Goal: Transaction & Acquisition: Book appointment/travel/reservation

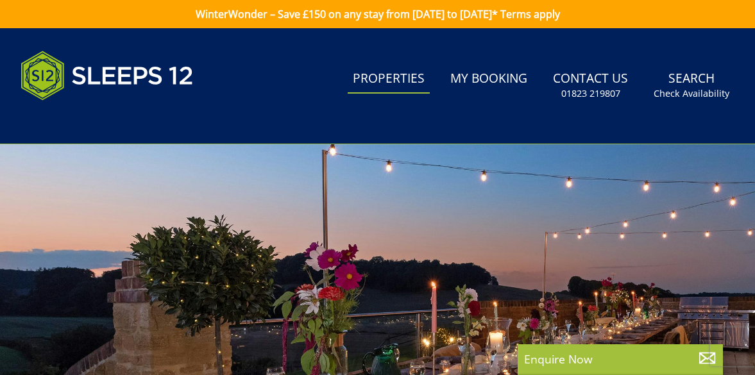
click at [408, 79] on link "Properties" at bounding box center [388, 79] width 82 height 29
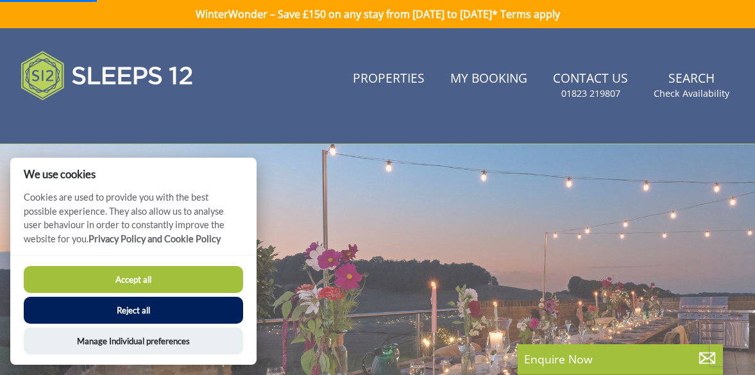
click at [151, 289] on button "Accept all" at bounding box center [133, 279] width 219 height 27
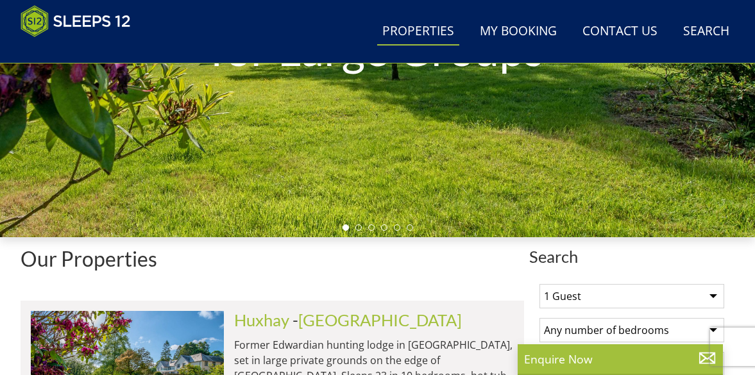
scroll to position [279, 0]
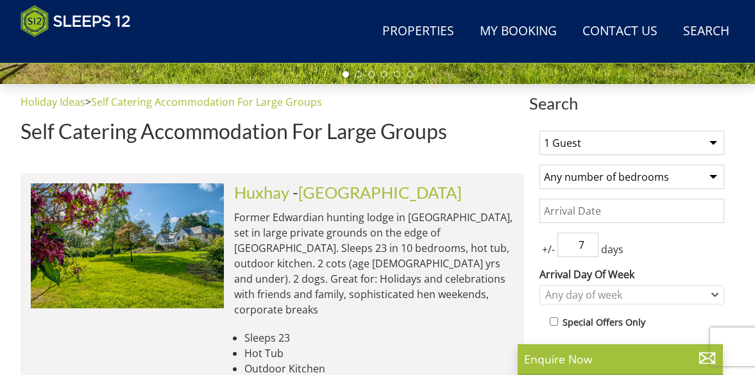
scroll to position [433, 0]
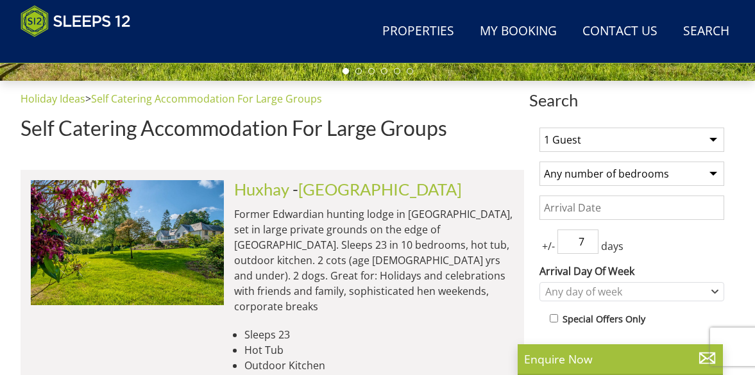
click at [715, 140] on select "1 Guest 2 Guests 3 Guests 4 Guests 5 Guests 6 Guests 7 Guests 8 Guests 9 Guests…" at bounding box center [631, 140] width 185 height 24
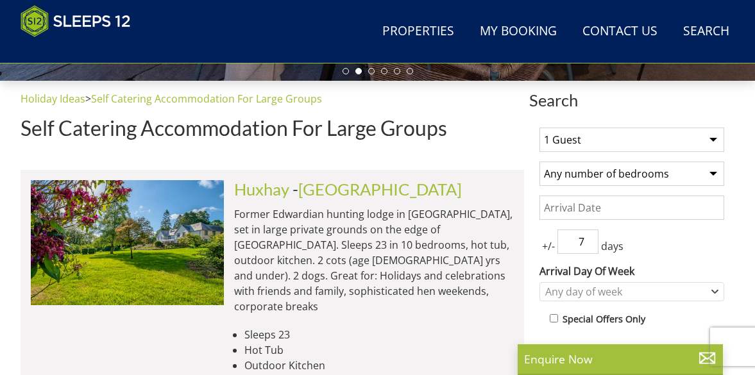
select select "15"
click at [539, 128] on select "1 Guest 2 Guests 3 Guests 4 Guests 5 Guests 6 Guests 7 Guests 8 Guests 9 Guests…" at bounding box center [631, 140] width 185 height 24
click at [709, 172] on select "Any number of bedrooms 4 Bedrooms 5 Bedrooms 6 Bedrooms 7 Bedrooms 8 Bedrooms 9…" at bounding box center [631, 174] width 185 height 24
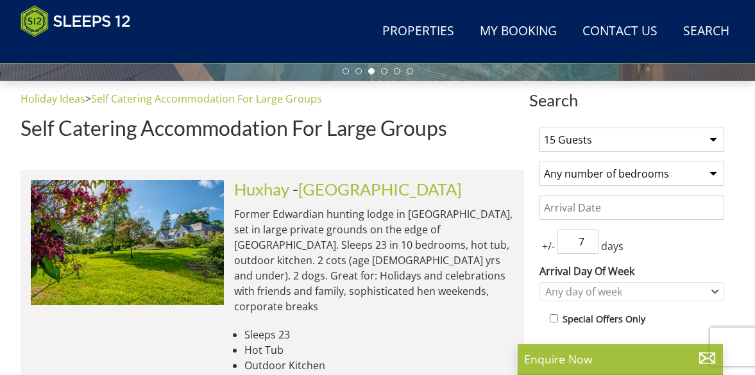
select select "8"
click at [539, 162] on select "Any number of bedrooms 4 Bedrooms 5 Bedrooms 6 Bedrooms 7 Bedrooms 8 Bedrooms 9…" at bounding box center [631, 174] width 185 height 24
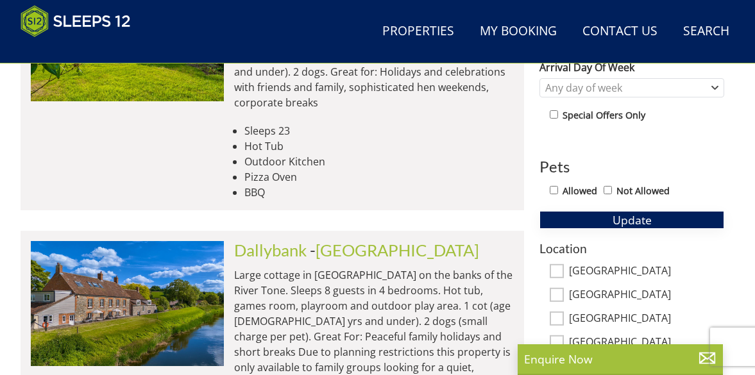
scroll to position [639, 0]
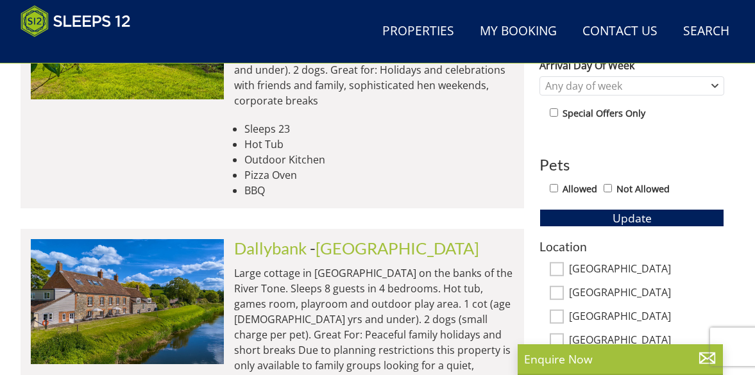
click at [551, 188] on input "Allowed" at bounding box center [553, 188] width 8 height 8
checkbox input "true"
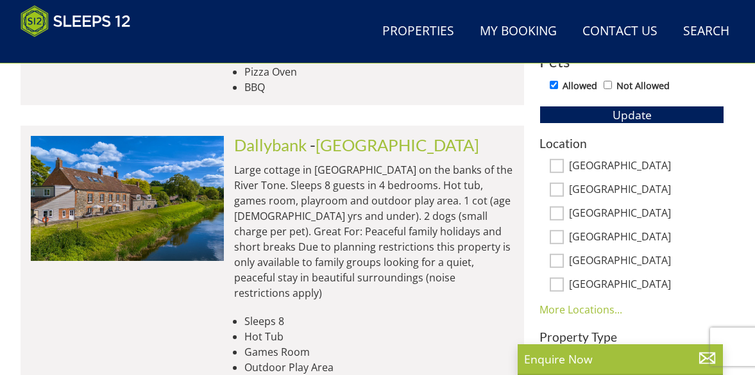
scroll to position [732, 0]
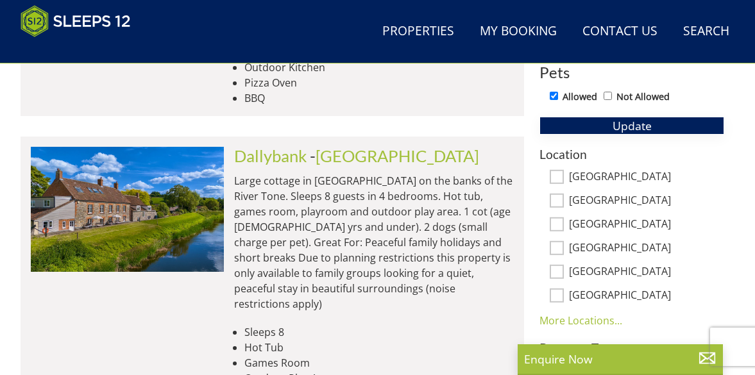
click at [635, 126] on span "Update" at bounding box center [631, 125] width 39 height 15
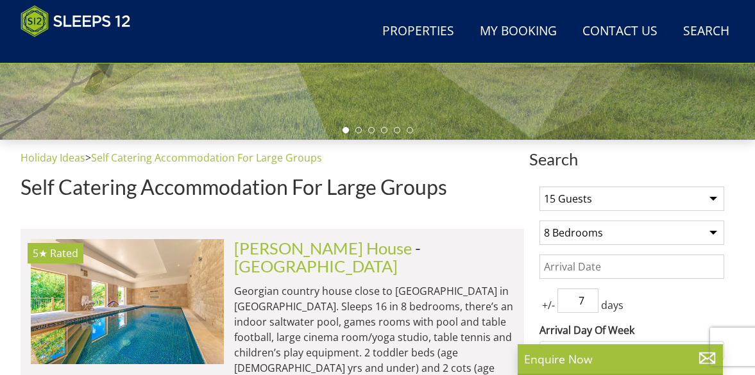
scroll to position [371, 0]
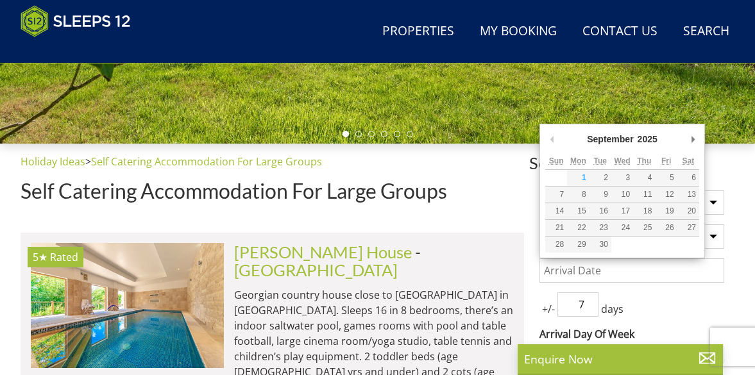
click at [607, 271] on input "Date" at bounding box center [631, 270] width 185 height 24
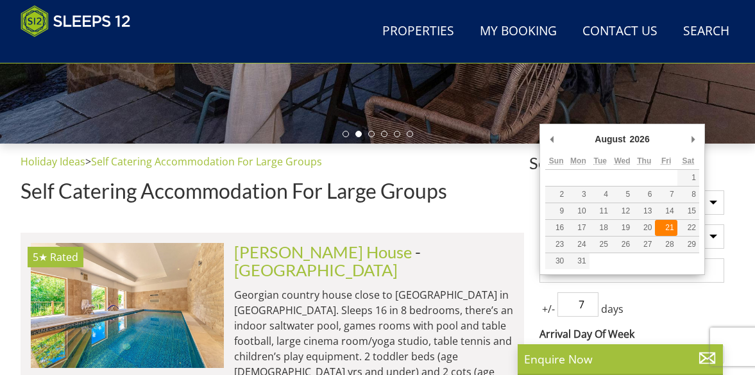
type input "[DATE]"
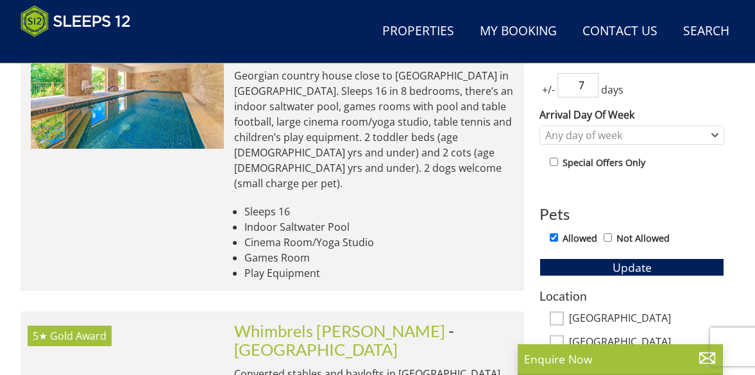
scroll to position [593, 0]
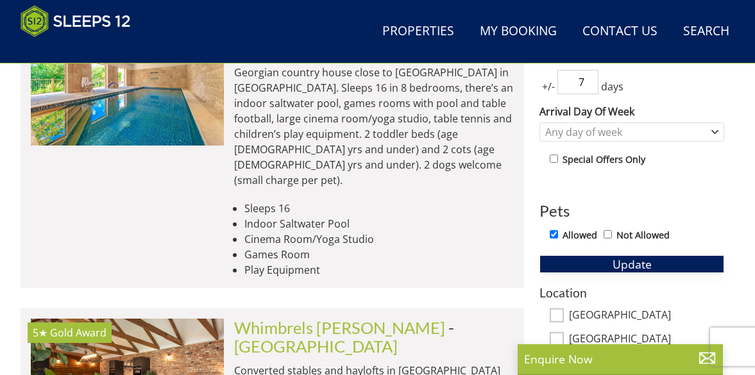
click at [630, 266] on span "Update" at bounding box center [631, 263] width 39 height 15
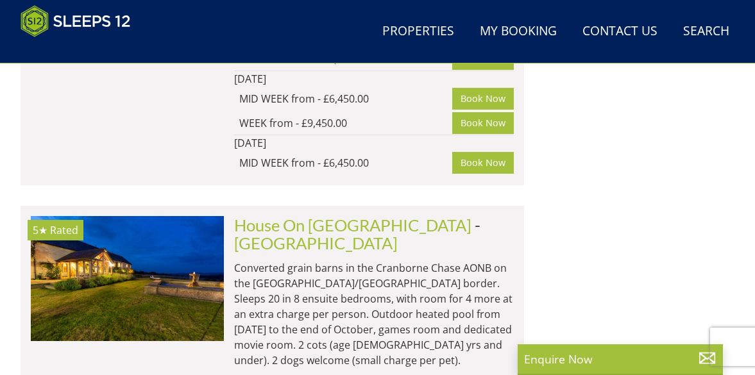
scroll to position [4099, 0]
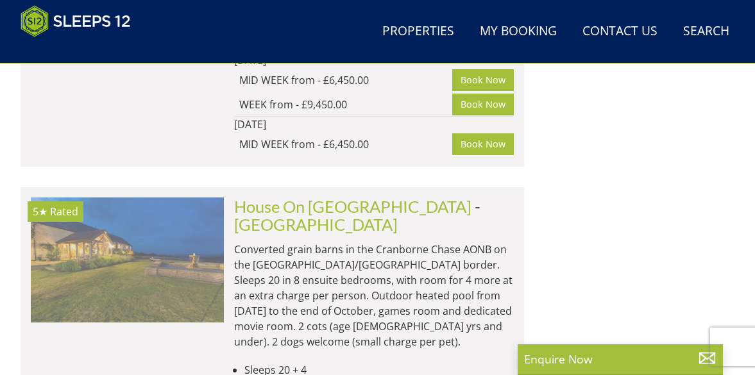
click at [147, 197] on img at bounding box center [127, 259] width 193 height 124
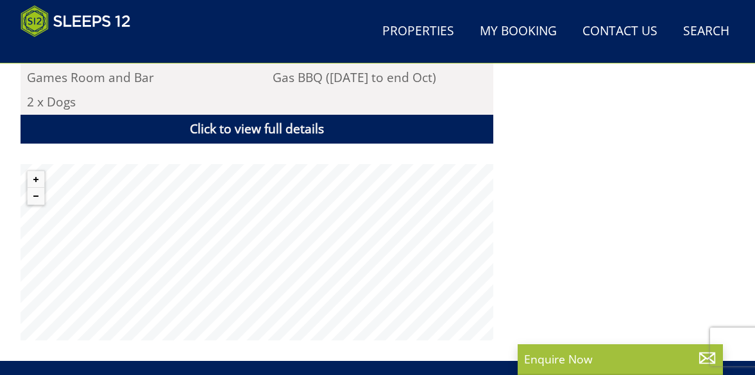
scroll to position [944, 0]
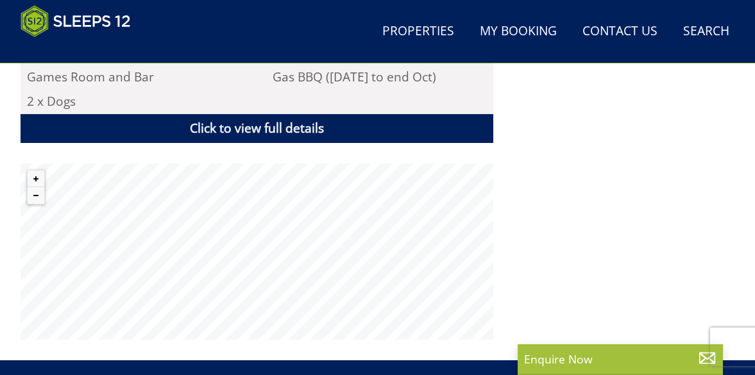
select select "15"
select select "8"
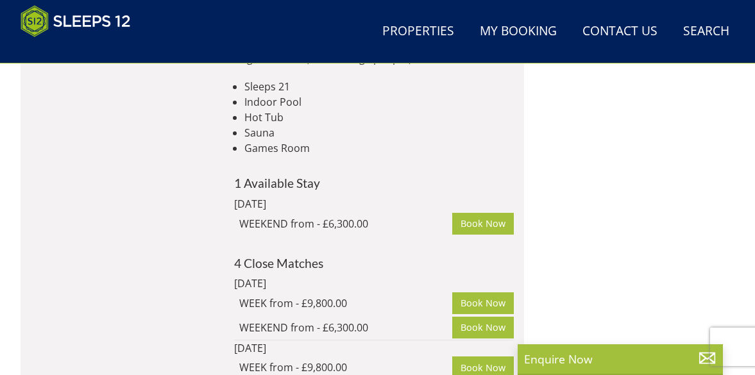
scroll to position [6075, 0]
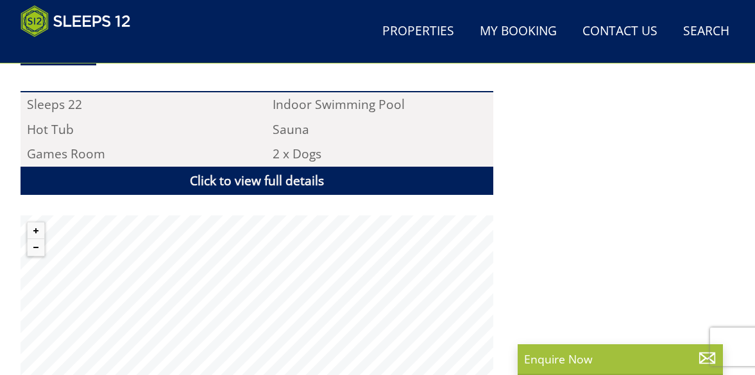
scroll to position [844, 0]
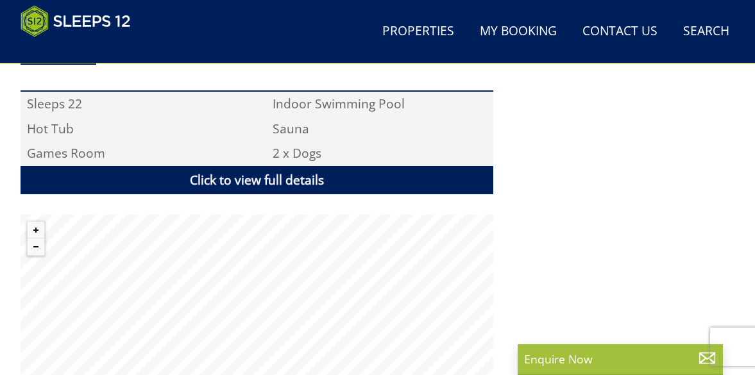
select select "15"
select select "8"
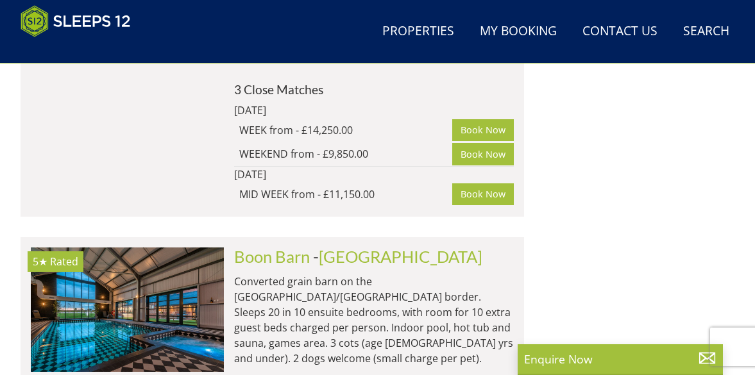
scroll to position [10757, 0]
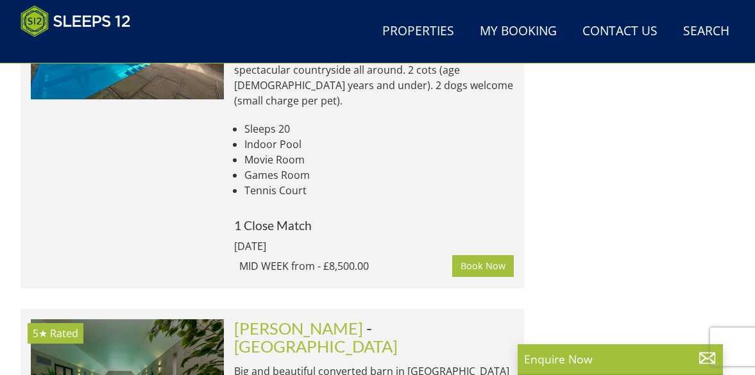
scroll to position [9707, 0]
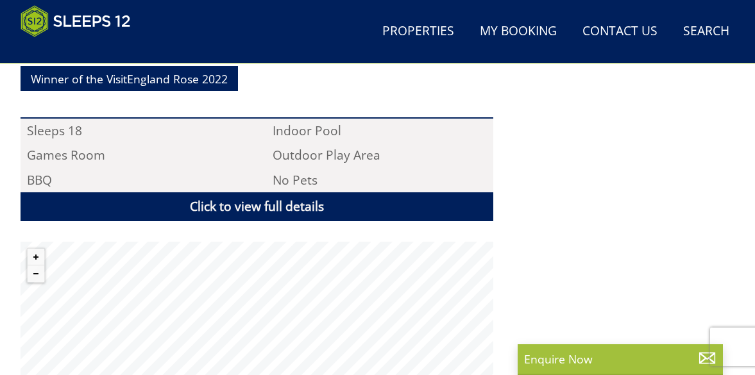
scroll to position [928, 0]
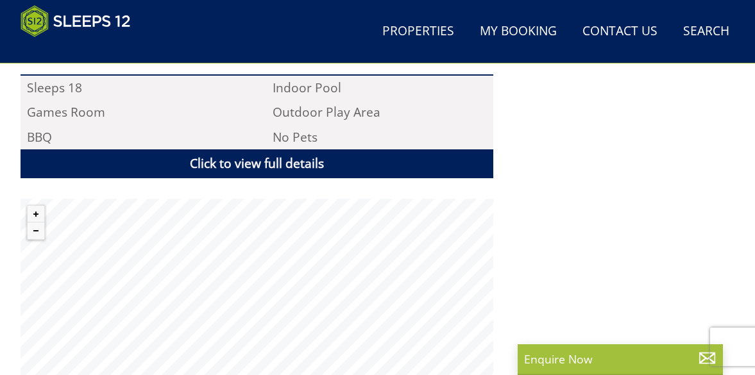
click at [401, 183] on div "Tucked away on a private estate deep in the Somerset countryside, Holemoor Stab…" at bounding box center [257, 20] width 473 height 711
